Goal: Answer question/provide support: Share knowledge or assist other users

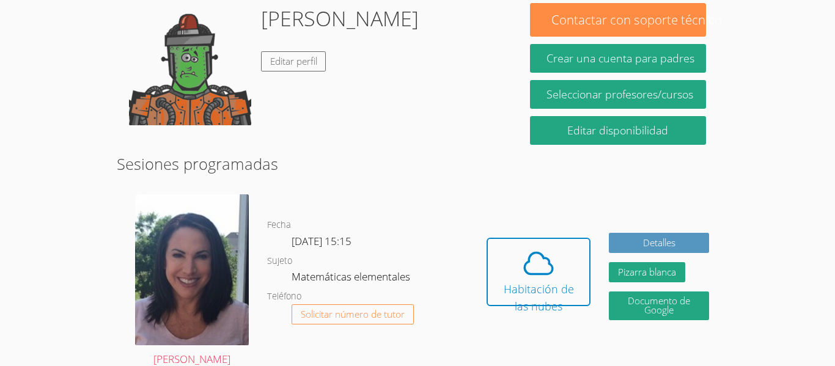
scroll to position [121, 0]
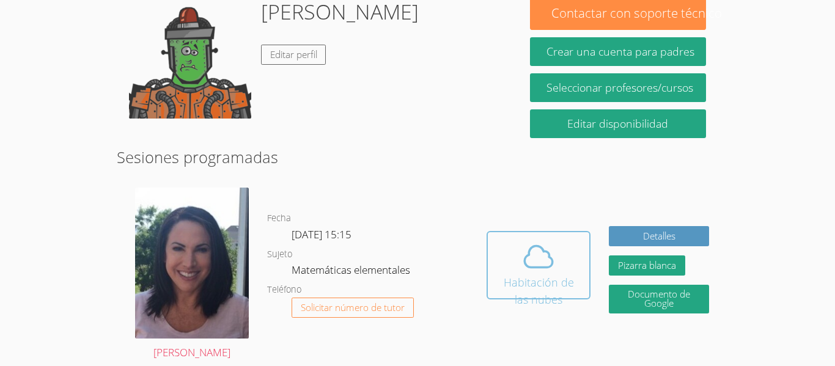
click at [515, 268] on span at bounding box center [538, 257] width 87 height 34
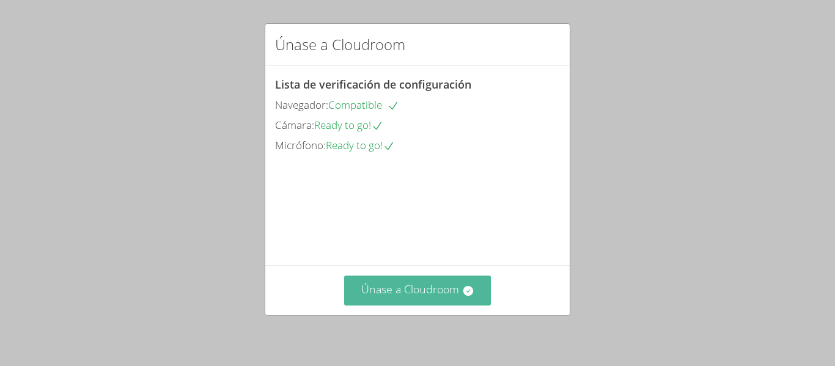
click at [419, 287] on font "Únase a Cloudroom" at bounding box center [410, 289] width 98 height 15
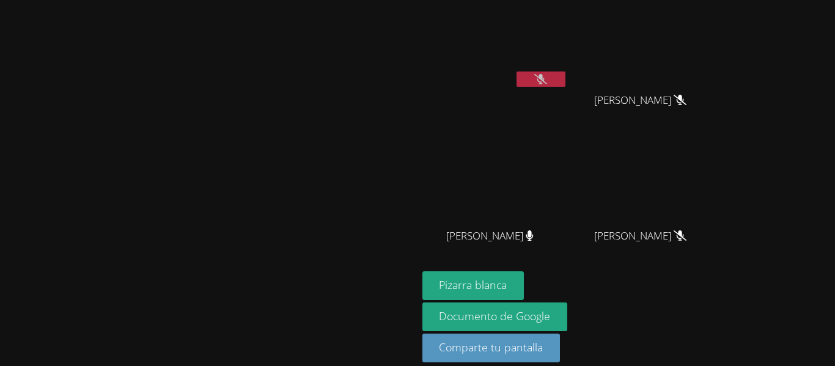
click at [565, 84] on button at bounding box center [540, 79] width 49 height 15
click at [565, 72] on button at bounding box center [540, 79] width 49 height 15
click at [507, 282] on font "Pizarra blanca" at bounding box center [473, 284] width 68 height 15
click at [565, 87] on div at bounding box center [540, 81] width 49 height 18
click at [547, 84] on icon at bounding box center [540, 79] width 13 height 10
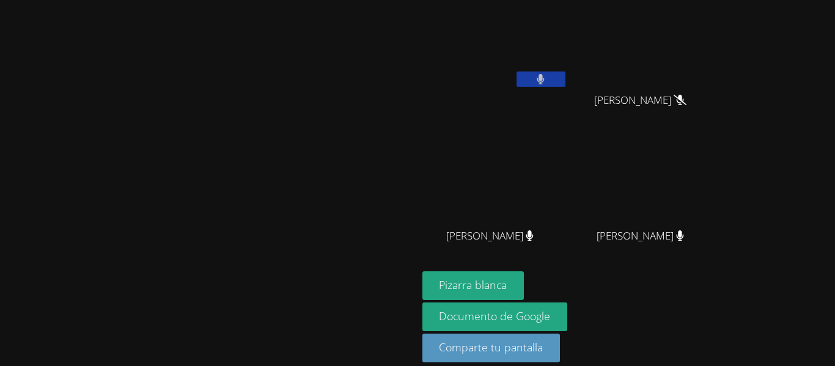
click at [565, 84] on button at bounding box center [540, 79] width 49 height 15
click at [565, 73] on button at bounding box center [540, 79] width 49 height 15
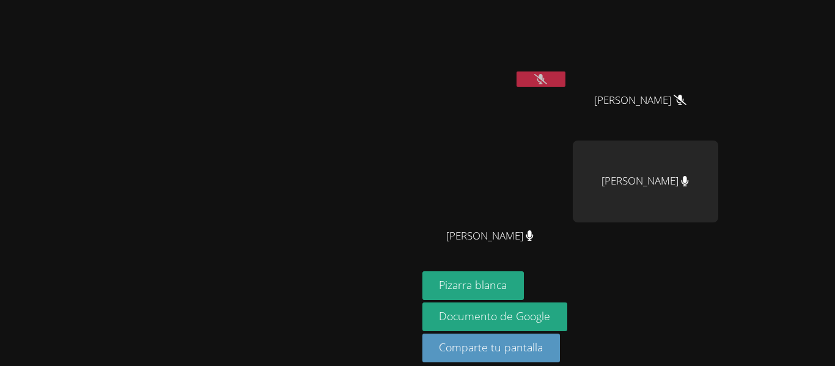
click at [568, 50] on video at bounding box center [494, 46] width 145 height 82
click at [547, 81] on icon at bounding box center [540, 79] width 13 height 10
click at [545, 81] on icon at bounding box center [541, 79] width 8 height 10
click at [547, 81] on icon at bounding box center [540, 79] width 13 height 10
click at [545, 81] on icon at bounding box center [541, 79] width 8 height 10
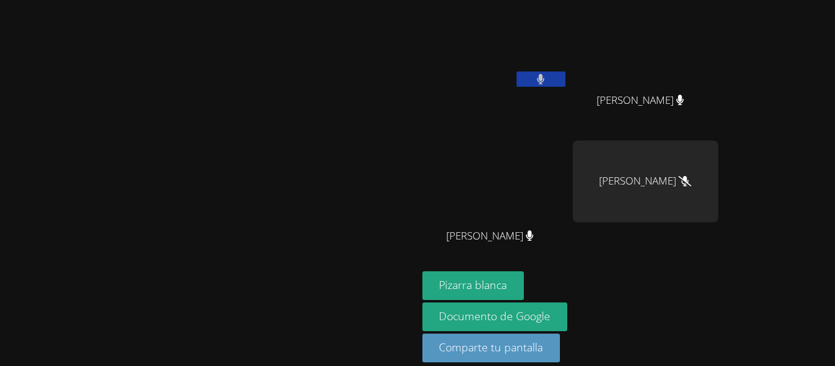
click at [565, 82] on button at bounding box center [540, 79] width 49 height 15
click at [565, 77] on button at bounding box center [540, 79] width 49 height 15
click at [545, 79] on icon at bounding box center [541, 79] width 8 height 10
click at [565, 81] on button at bounding box center [540, 79] width 49 height 15
click at [565, 76] on button at bounding box center [540, 79] width 49 height 15
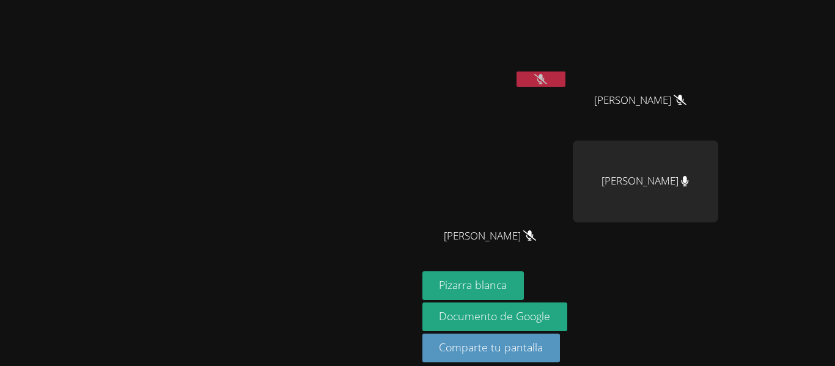
click at [547, 80] on icon at bounding box center [540, 79] width 13 height 10
click at [545, 79] on icon at bounding box center [541, 79] width 8 height 10
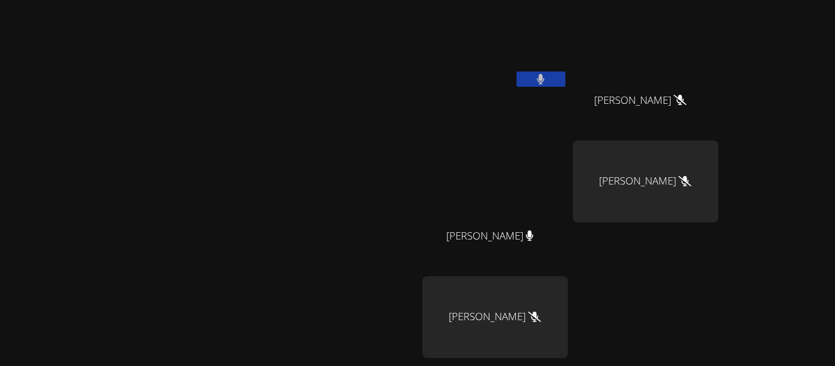
click at [565, 88] on div at bounding box center [540, 81] width 49 height 18
click at [565, 84] on button at bounding box center [540, 79] width 49 height 15
click at [547, 76] on icon at bounding box center [540, 79] width 13 height 10
click at [545, 76] on icon at bounding box center [540, 79] width 7 height 10
click at [547, 76] on icon at bounding box center [540, 79] width 13 height 10
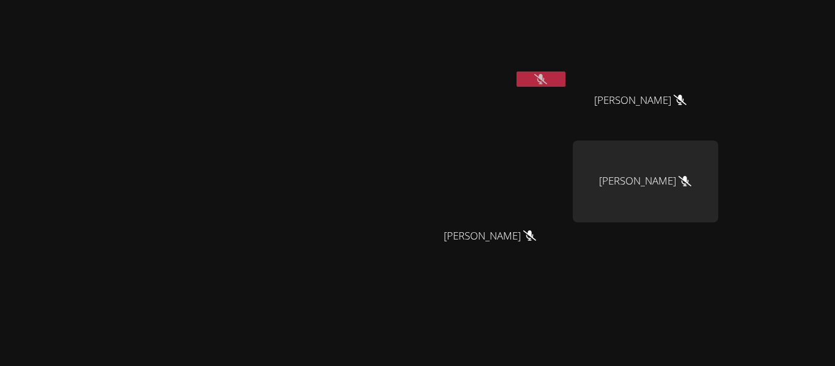
click at [308, 65] on div "[PERSON_NAME]" at bounding box center [209, 257] width 408 height 505
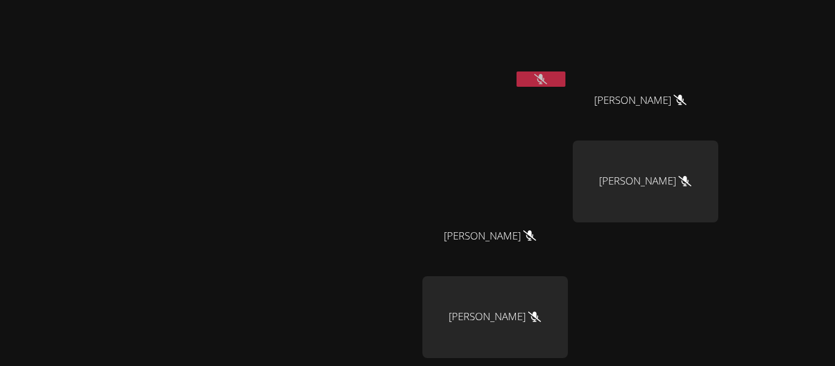
click at [547, 76] on icon at bounding box center [540, 79] width 13 height 10
click at [565, 76] on button at bounding box center [540, 79] width 49 height 15
click at [547, 76] on icon at bounding box center [540, 79] width 13 height 10
click at [565, 76] on button at bounding box center [540, 79] width 49 height 15
click at [547, 76] on icon at bounding box center [540, 79] width 13 height 10
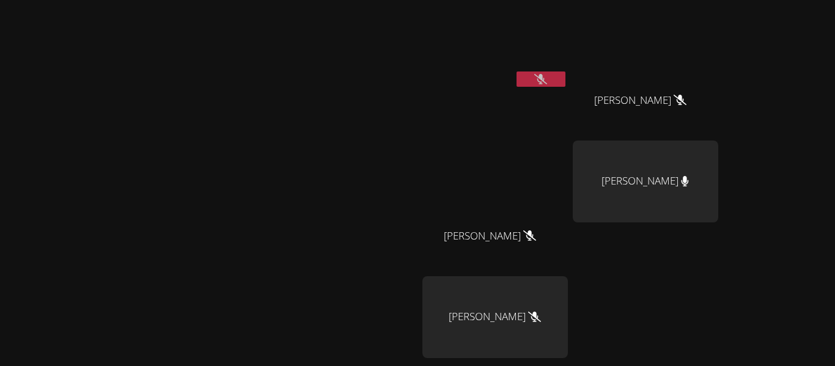
click at [565, 76] on button at bounding box center [540, 79] width 49 height 15
click at [547, 76] on icon at bounding box center [540, 79] width 13 height 10
click at [565, 76] on button at bounding box center [540, 79] width 49 height 15
click at [547, 76] on icon at bounding box center [540, 79] width 13 height 10
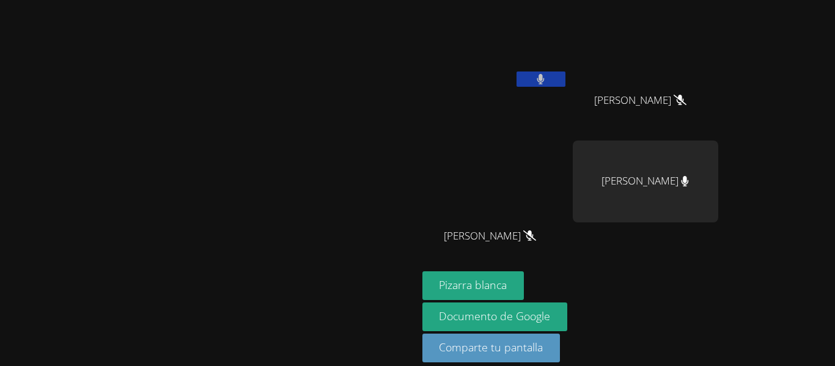
click at [565, 76] on button at bounding box center [540, 79] width 49 height 15
click at [545, 76] on icon at bounding box center [541, 79] width 8 height 10
click at [565, 76] on button at bounding box center [540, 79] width 49 height 15
click at [547, 76] on icon at bounding box center [540, 79] width 13 height 10
click at [565, 76] on button at bounding box center [540, 79] width 49 height 15
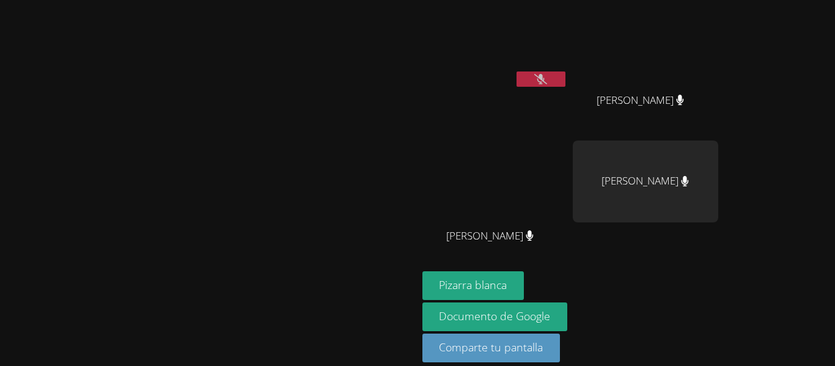
click at [547, 76] on icon at bounding box center [540, 79] width 13 height 10
click at [536, 233] on icon at bounding box center [529, 235] width 13 height 10
click at [565, 84] on button at bounding box center [540, 79] width 49 height 15
click at [565, 74] on button at bounding box center [540, 79] width 49 height 15
click at [565, 73] on button at bounding box center [540, 79] width 49 height 15
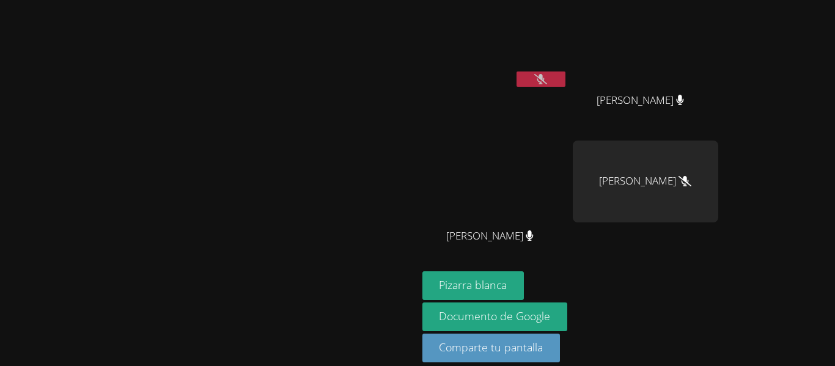
click at [547, 74] on icon at bounding box center [540, 79] width 13 height 10
click at [565, 72] on button at bounding box center [540, 79] width 49 height 15
click at [565, 73] on button at bounding box center [540, 79] width 49 height 15
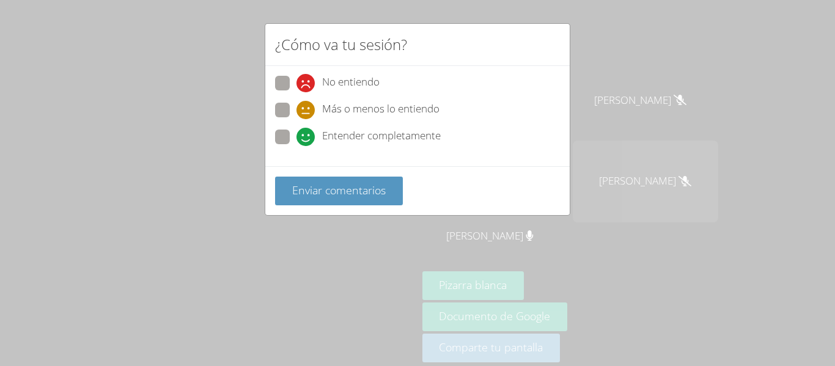
click at [296, 138] on icon at bounding box center [305, 137] width 18 height 18
click at [296, 138] on input "Entender completamente" at bounding box center [301, 135] width 10 height 10
radio input "true"
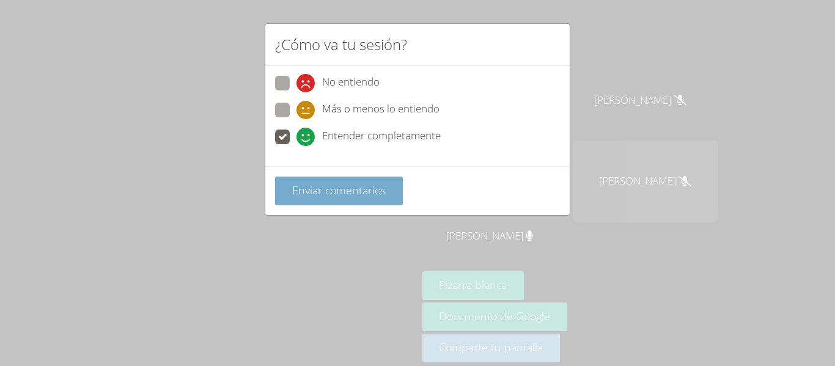
click at [312, 179] on button "Enviar comentarios" at bounding box center [339, 191] width 128 height 29
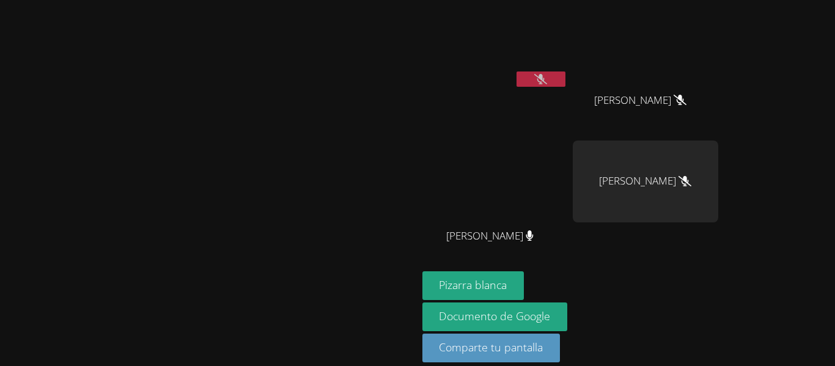
click at [547, 76] on icon at bounding box center [540, 79] width 13 height 10
click at [565, 78] on button at bounding box center [540, 79] width 49 height 15
click at [547, 78] on icon at bounding box center [540, 79] width 13 height 10
click at [565, 76] on button at bounding box center [540, 79] width 49 height 15
click at [547, 76] on icon at bounding box center [540, 79] width 13 height 10
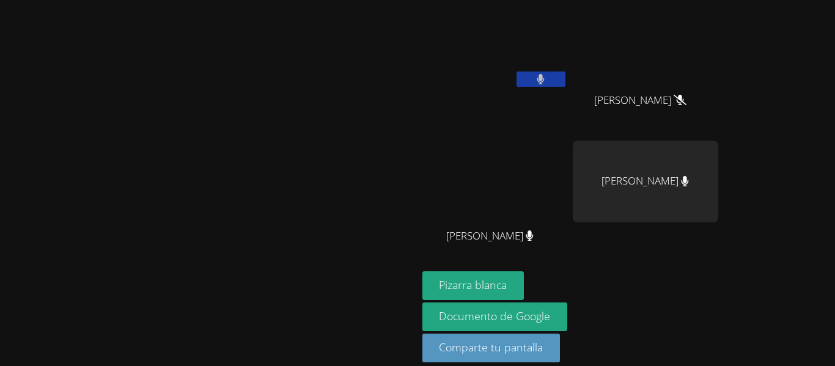
click at [545, 79] on icon at bounding box center [540, 79] width 7 height 10
click at [547, 79] on icon at bounding box center [540, 79] width 13 height 10
click at [545, 79] on icon at bounding box center [541, 79] width 8 height 10
click at [545, 83] on icon at bounding box center [541, 79] width 8 height 10
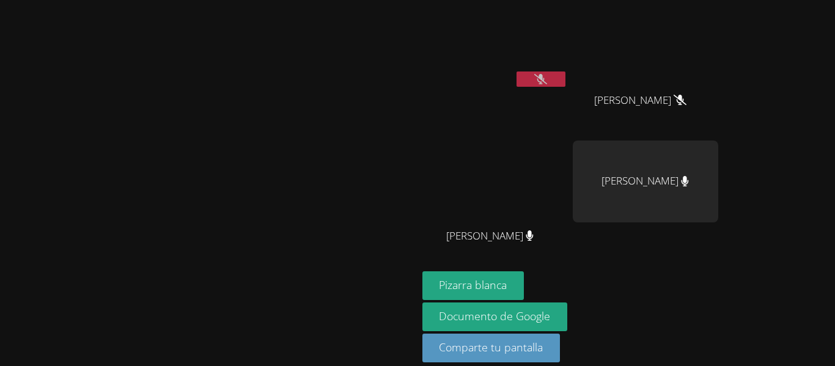
click at [547, 83] on icon at bounding box center [540, 79] width 13 height 10
click at [545, 83] on icon at bounding box center [541, 79] width 8 height 10
click at [565, 78] on button at bounding box center [540, 79] width 49 height 15
click at [702, 125] on div "Jade Méndez Ramírez" at bounding box center [645, 111] width 145 height 49
click at [565, 76] on button at bounding box center [540, 79] width 49 height 15
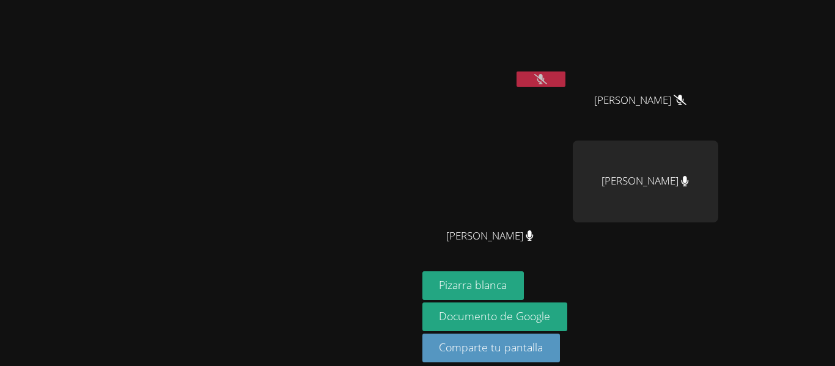
click at [565, 76] on button at bounding box center [540, 79] width 49 height 15
click at [565, 75] on button at bounding box center [540, 79] width 49 height 15
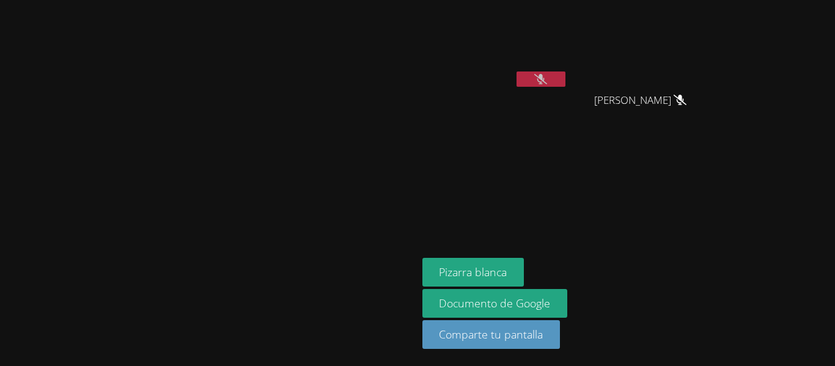
click at [565, 76] on button at bounding box center [540, 79] width 49 height 15
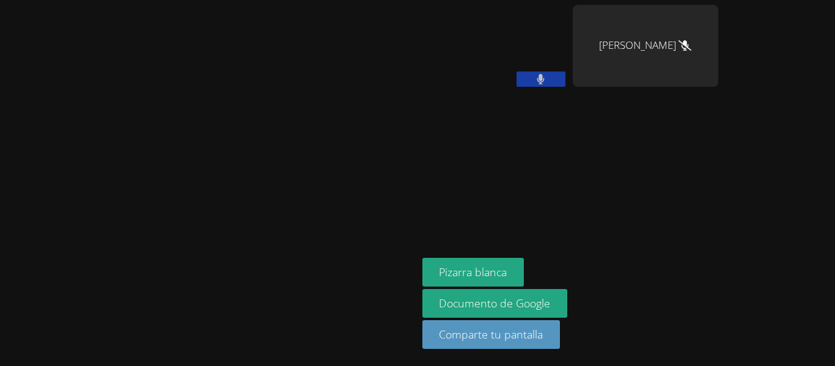
click at [565, 76] on button at bounding box center [540, 79] width 49 height 15
